Goal: Information Seeking & Learning: Learn about a topic

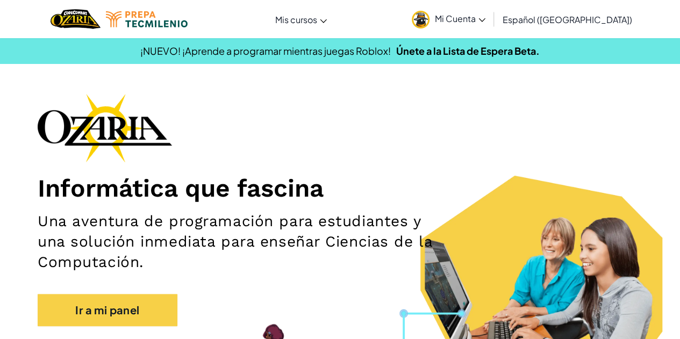
click at [486, 17] on span "Mi Cuenta" at bounding box center [460, 18] width 51 height 11
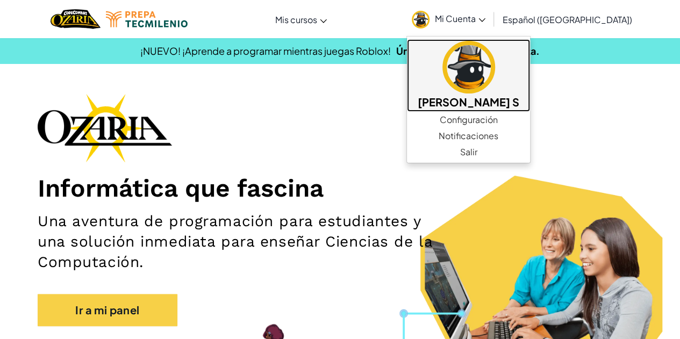
click at [508, 108] on h5 "[PERSON_NAME] S" at bounding box center [469, 102] width 102 height 17
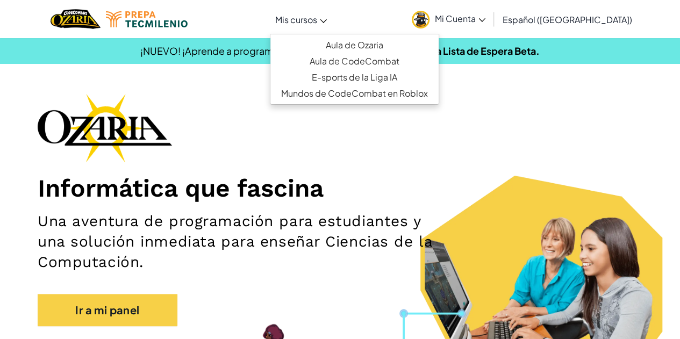
click at [332, 15] on link "Mis cursos" at bounding box center [301, 19] width 62 height 29
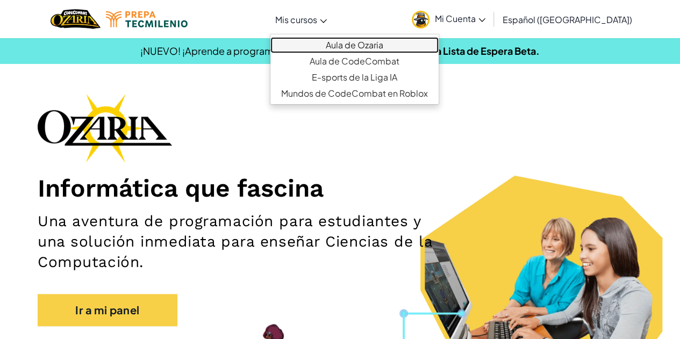
click at [361, 44] on link "Aula de Ozaria" at bounding box center [355, 45] width 168 height 16
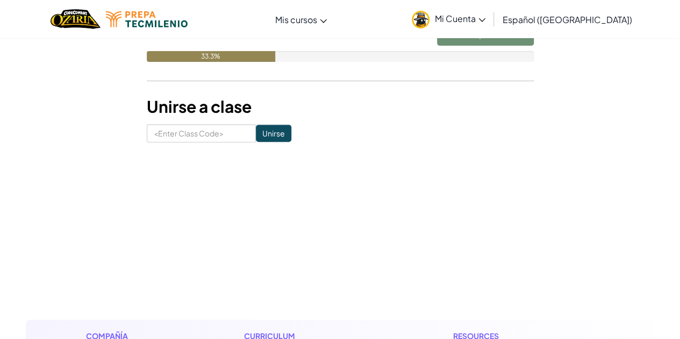
scroll to position [181, 0]
